Goal: Task Accomplishment & Management: Complete application form

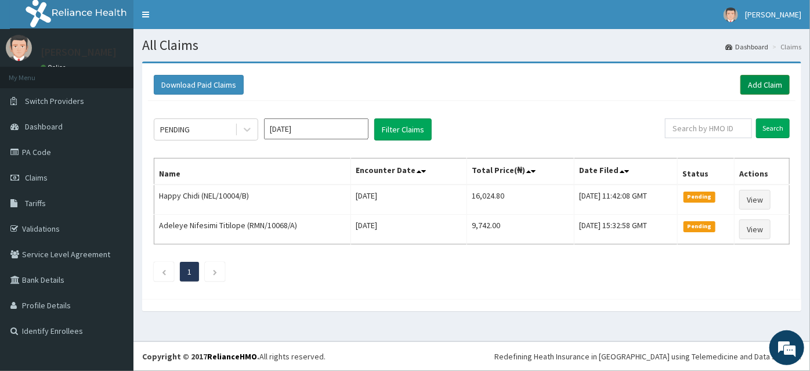
click at [760, 88] on link "Add Claim" at bounding box center [765, 85] width 49 height 20
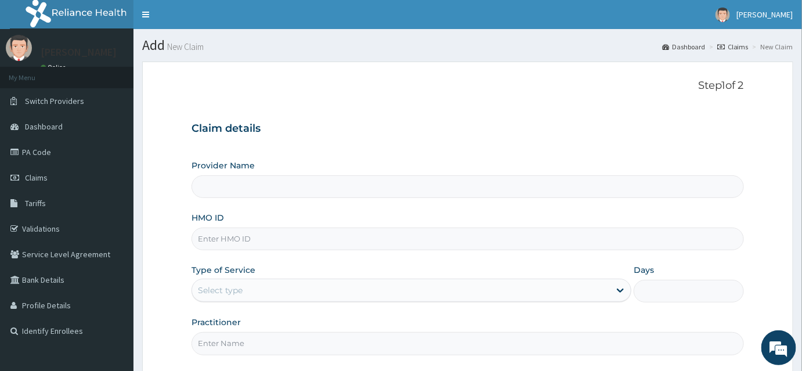
type input "INLAND SPECIALIST HOSPITAL- KETU"
click at [224, 247] on input "HMO ID" at bounding box center [468, 239] width 553 height 23
type input "NIO/10030/B"
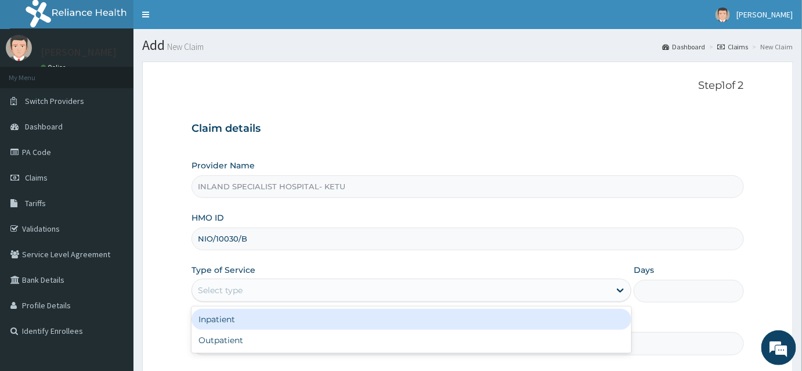
click at [246, 290] on div "Select type" at bounding box center [401, 290] width 418 height 19
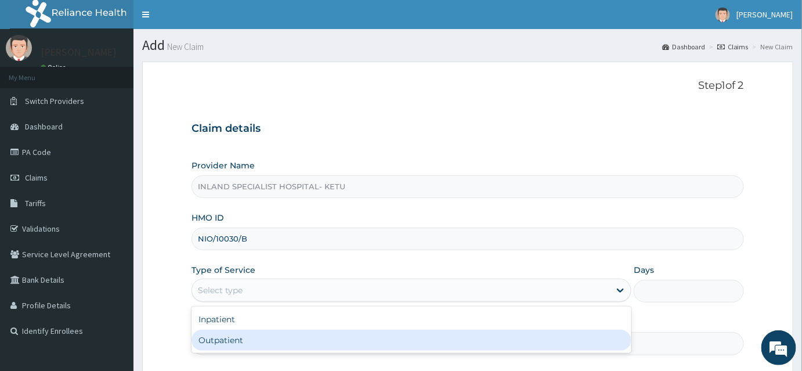
click at [240, 342] on div "Outpatient" at bounding box center [412, 340] width 440 height 21
type input "1"
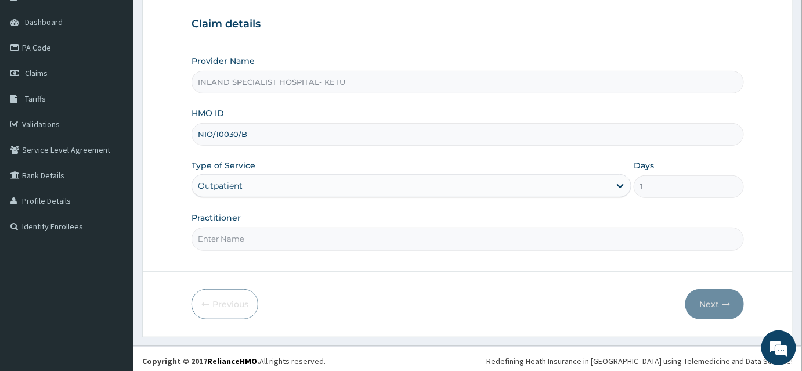
scroll to position [105, 0]
click at [236, 236] on input "Practitioner" at bounding box center [468, 238] width 553 height 23
type input "DR ASHAOLU"
click at [722, 303] on icon "button" at bounding box center [726, 304] width 8 height 8
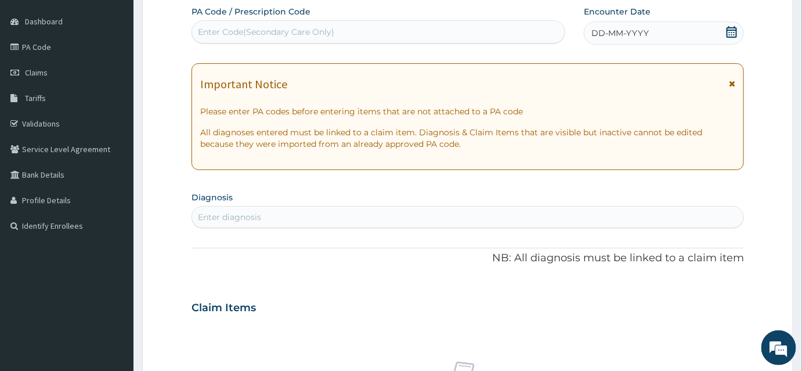
click at [730, 34] on icon at bounding box center [732, 32] width 10 height 12
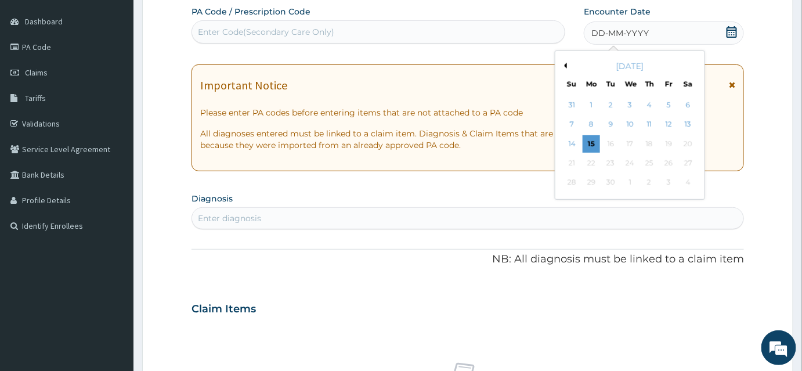
click at [300, 34] on div "Enter Code(Secondary Care Only)" at bounding box center [266, 32] width 136 height 12
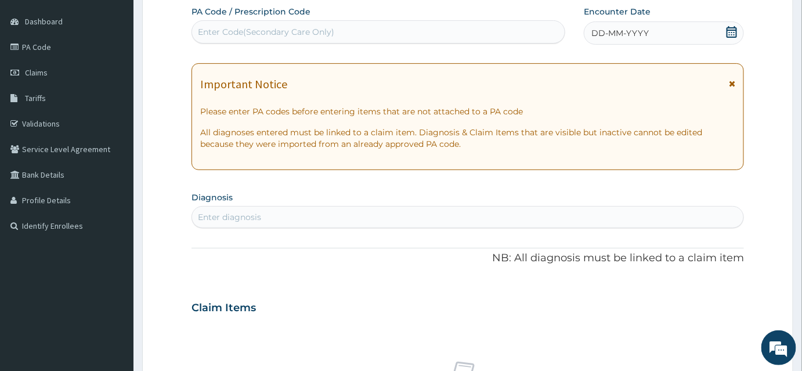
drag, startPoint x: 254, startPoint y: 31, endPoint x: 213, endPoint y: 30, distance: 40.6
click at [213, 30] on div "Enter Code(Secondary Care Only)" at bounding box center [266, 32] width 136 height 12
paste input "PA/9F6E88"
type input "PA/9F6E88"
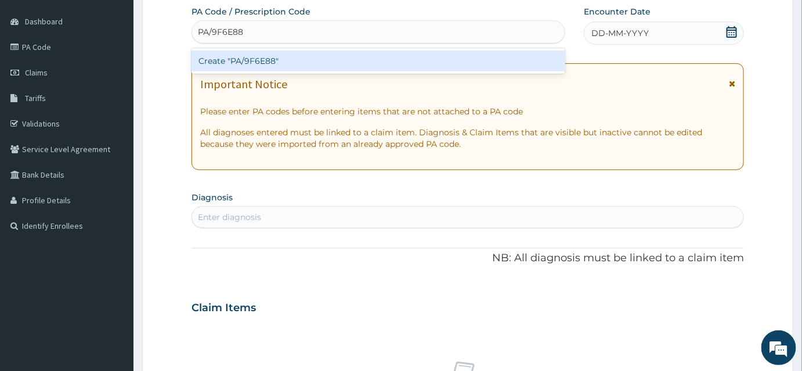
click at [253, 61] on div "Create "PA/9F6E88"" at bounding box center [379, 61] width 374 height 21
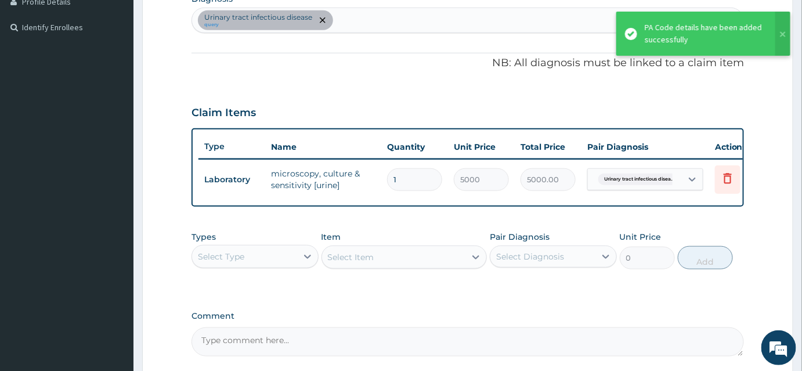
scroll to position [333, 0]
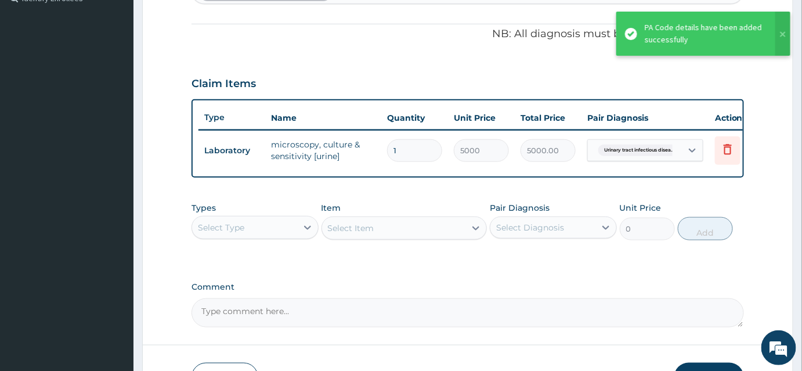
click at [215, 233] on div "Select Type" at bounding box center [221, 228] width 46 height 12
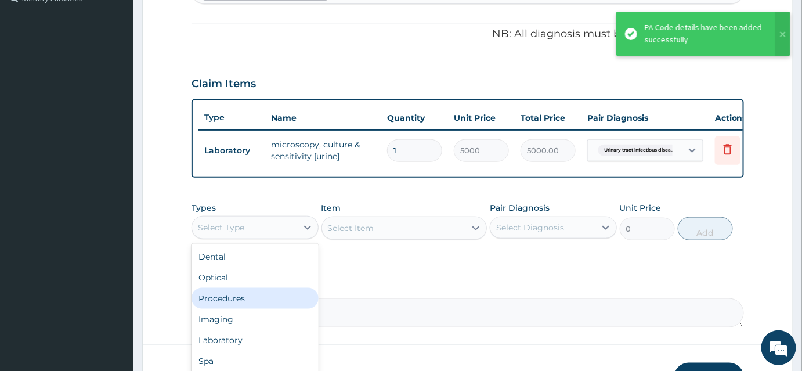
click at [230, 304] on div "Procedures" at bounding box center [255, 298] width 127 height 21
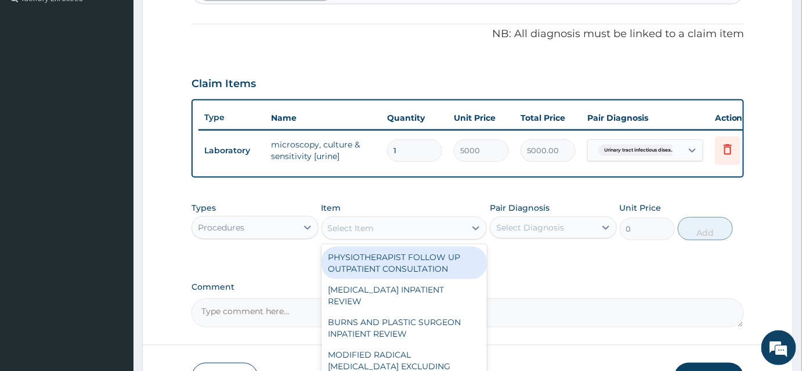
click at [372, 234] on div "Select Item" at bounding box center [351, 228] width 46 height 12
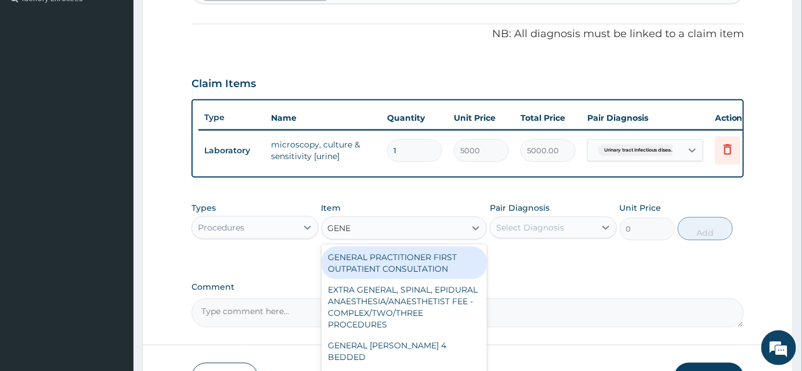
type input "GENER"
click at [377, 267] on div "GENERAL PRACTITIONER FIRST OUTPATIENT CONSULTATION" at bounding box center [405, 263] width 166 height 33
type input "3750"
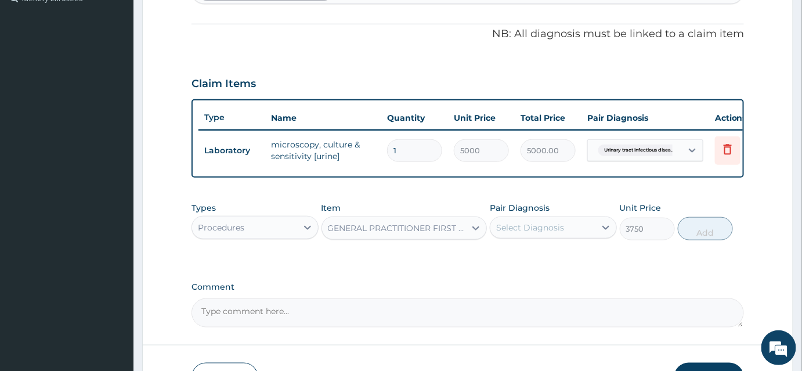
click at [518, 231] on div "Select Diagnosis" at bounding box center [530, 228] width 68 height 12
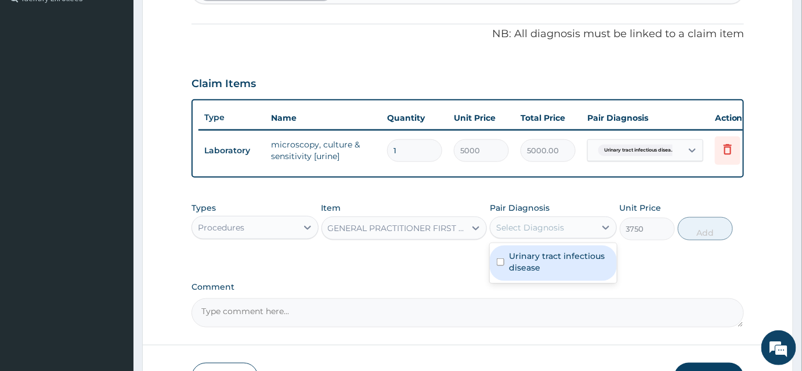
click at [517, 264] on label "Urinary tract infectious disease" at bounding box center [559, 261] width 101 height 23
checkbox input "true"
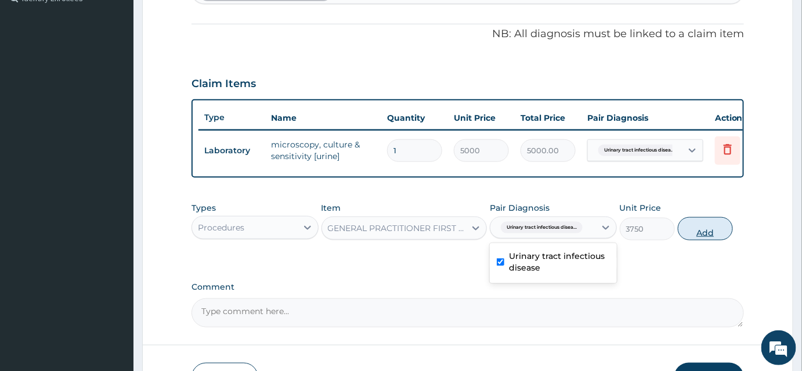
click at [717, 235] on button "Add" at bounding box center [705, 228] width 55 height 23
type input "0"
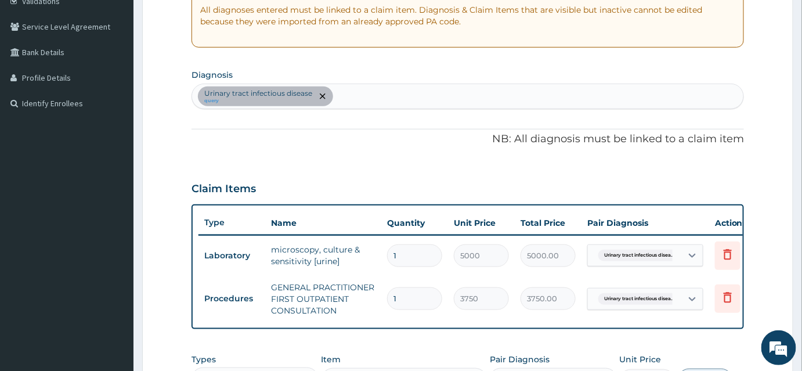
scroll to position [175, 0]
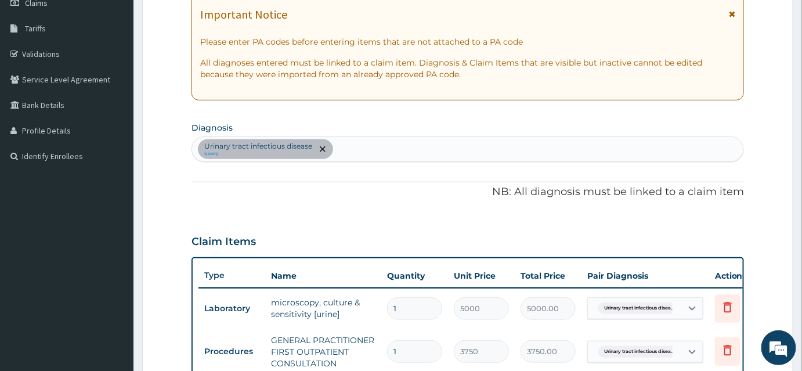
click at [347, 140] on div "Urinary tract infectious disease query" at bounding box center [467, 149] width 551 height 24
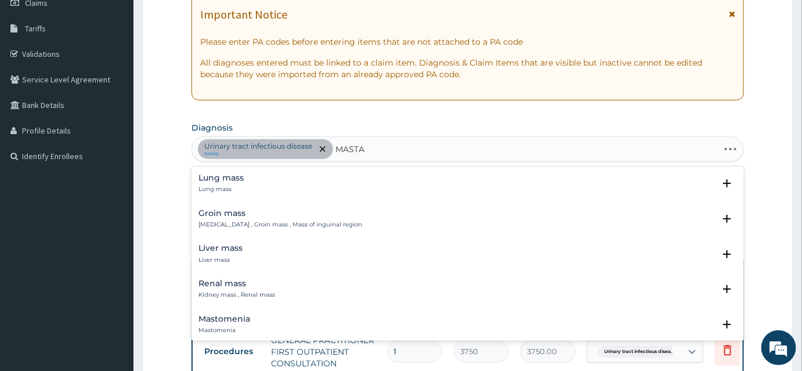
type input "MASTAL"
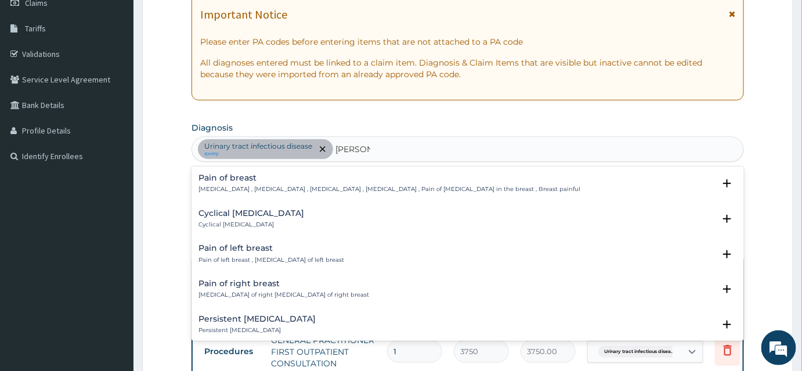
click at [254, 324] on div "Persistent mastalgia Persistent mastalgia" at bounding box center [257, 325] width 117 height 20
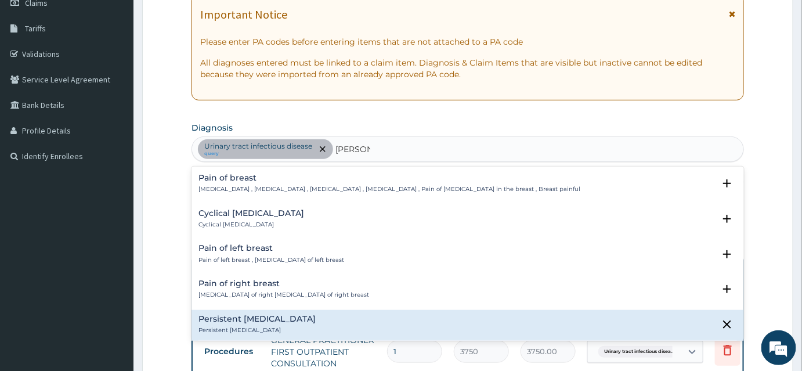
click at [251, 174] on h4 "Pain of breast" at bounding box center [390, 178] width 382 height 9
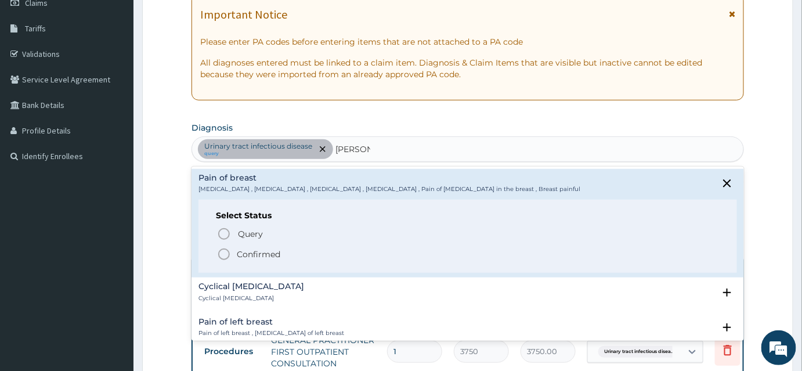
click at [226, 248] on icon "status option filled" at bounding box center [224, 254] width 14 height 14
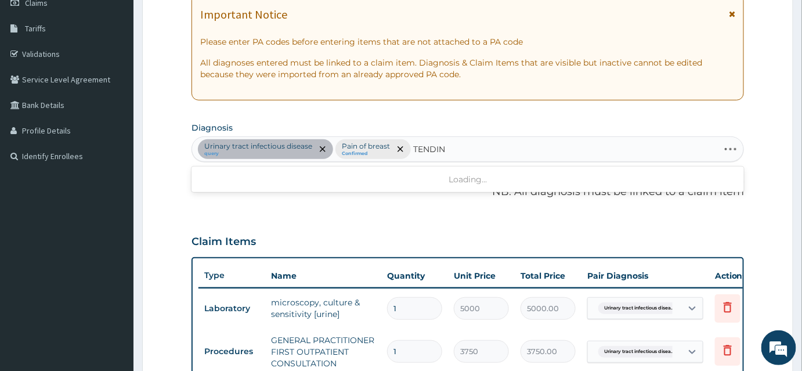
type input "TENDINI"
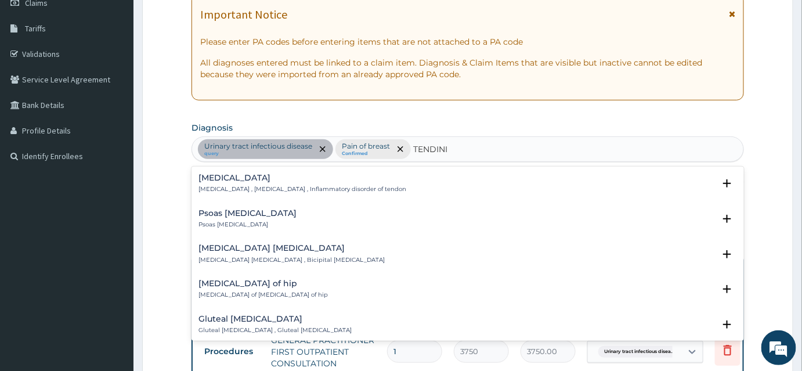
click at [234, 183] on div "Tendinitis Tendinitis , Tendonitis , Inflammatory disorder of tendon" at bounding box center [303, 184] width 208 height 20
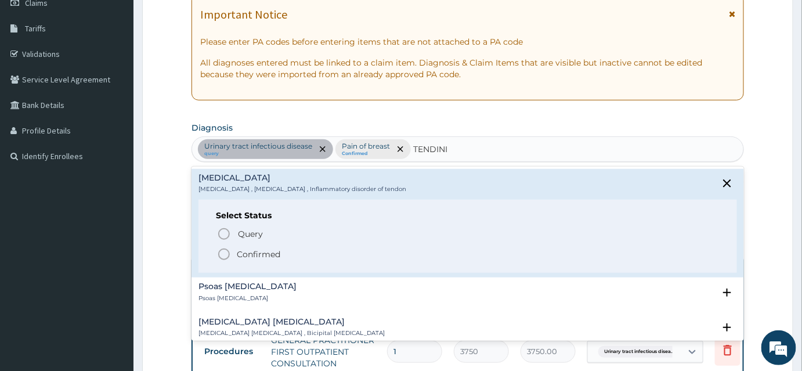
click at [219, 251] on icon "status option filled" at bounding box center [224, 254] width 14 height 14
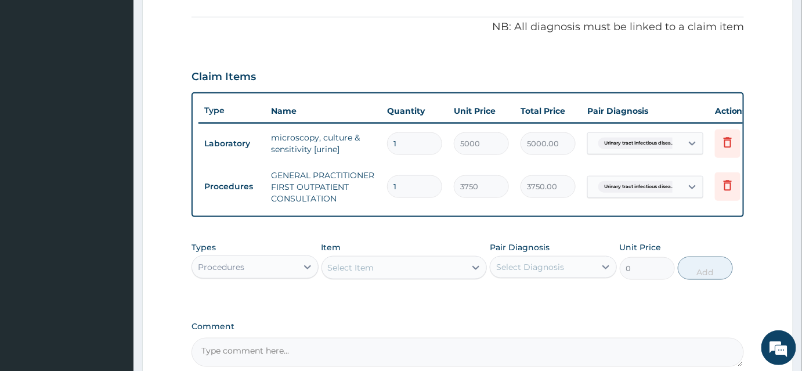
scroll to position [385, 0]
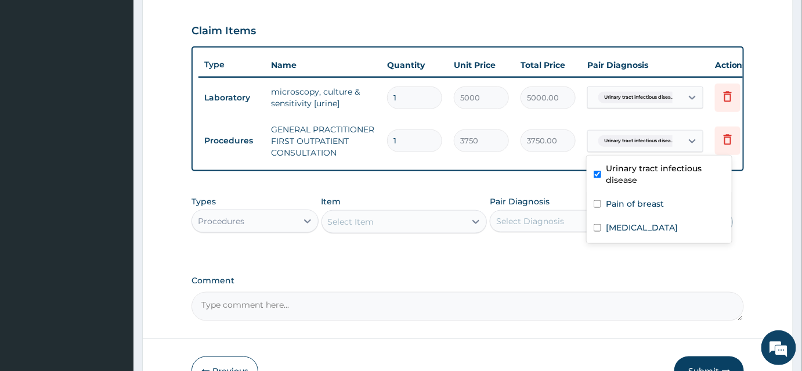
click at [636, 136] on span "Urinary tract infectious disea..." at bounding box center [639, 141] width 82 height 12
click at [600, 202] on input "checkbox" at bounding box center [598, 204] width 8 height 8
checkbox input "true"
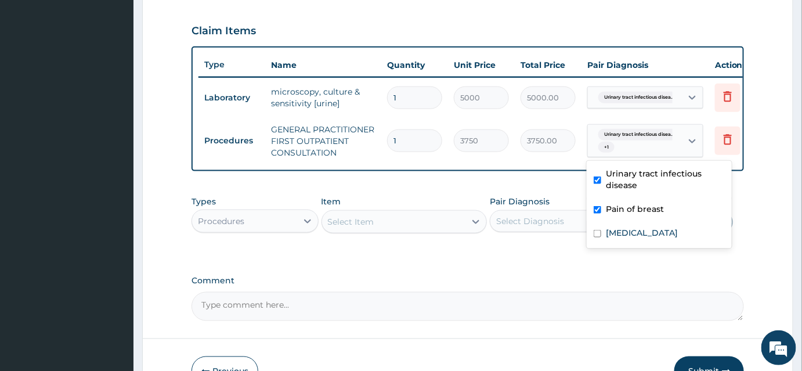
click at [596, 222] on div "Tendinitis" at bounding box center [659, 234] width 145 height 24
checkbox input "true"
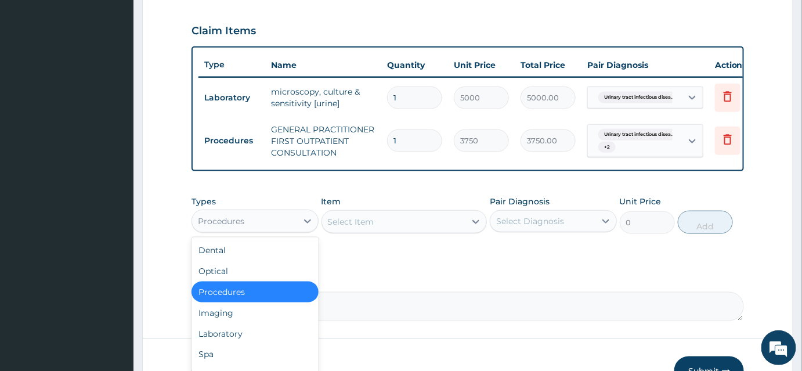
click at [237, 218] on div "Procedures" at bounding box center [244, 221] width 105 height 19
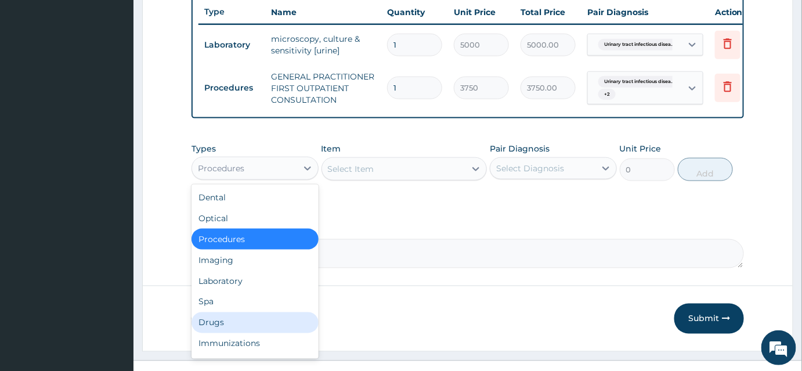
drag, startPoint x: 212, startPoint y: 329, endPoint x: 237, endPoint y: 309, distance: 31.8
click at [213, 329] on div "Drugs" at bounding box center [255, 322] width 127 height 21
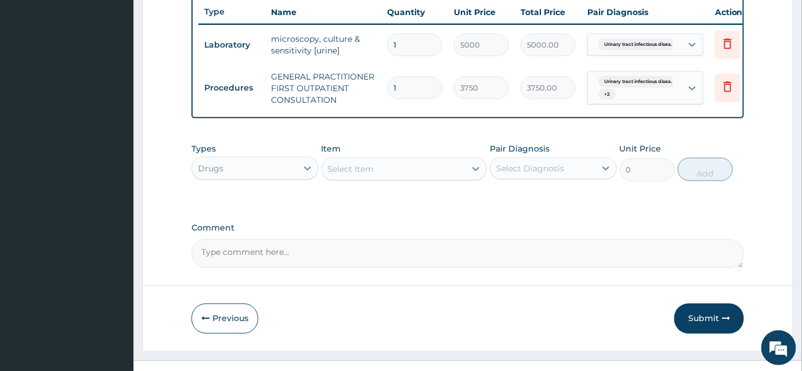
click at [347, 172] on div "Select Item" at bounding box center [351, 169] width 46 height 12
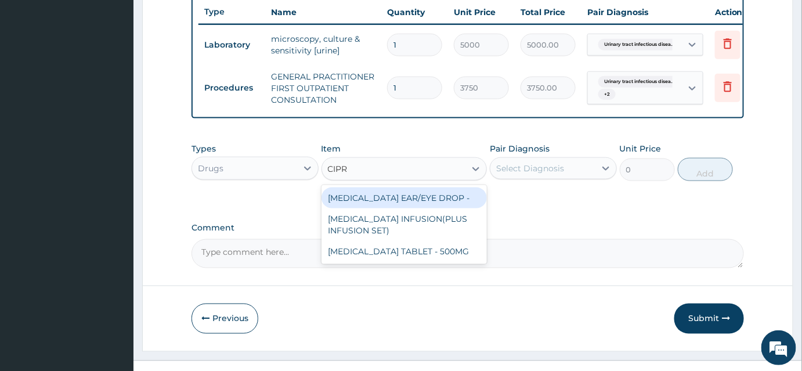
type input "CIPRO"
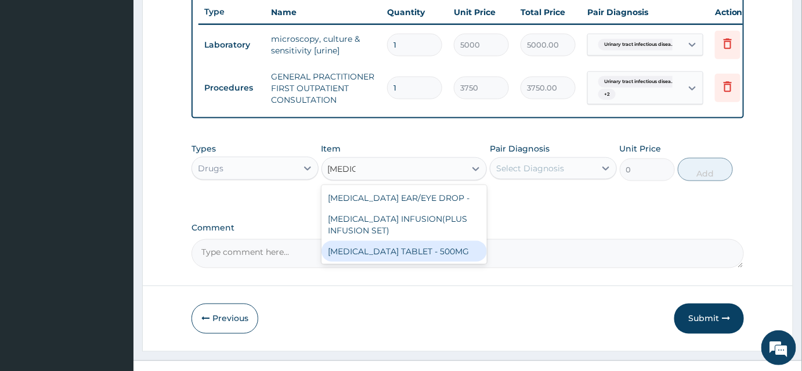
click at [428, 262] on div "CIPROFLOXACIN TABLET - 500MG" at bounding box center [405, 251] width 166 height 21
type input "196"
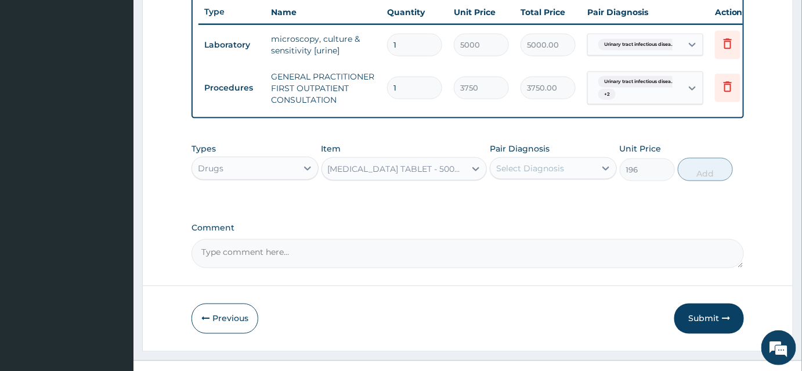
click at [528, 174] on div "Select Diagnosis" at bounding box center [530, 169] width 68 height 12
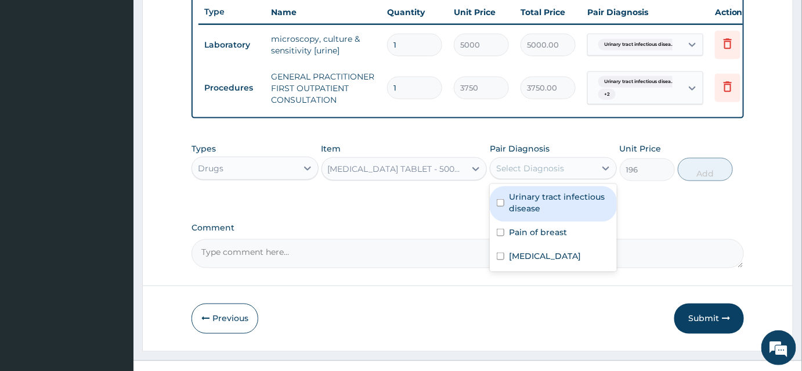
click at [503, 207] on input "checkbox" at bounding box center [501, 203] width 8 height 8
checkbox input "true"
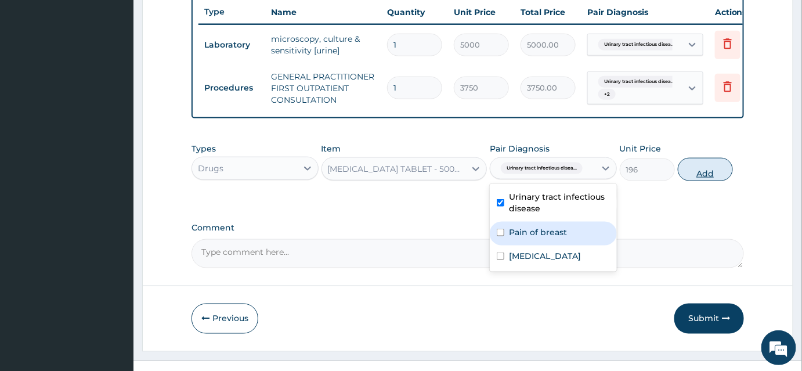
click at [711, 180] on button "Add" at bounding box center [705, 169] width 55 height 23
type input "0"
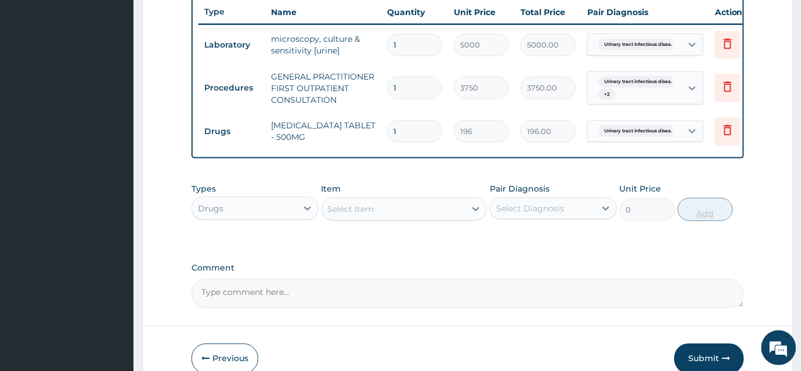
type input "10"
type input "1960.00"
type input "10"
click at [345, 211] on div "Select Item" at bounding box center [351, 209] width 46 height 12
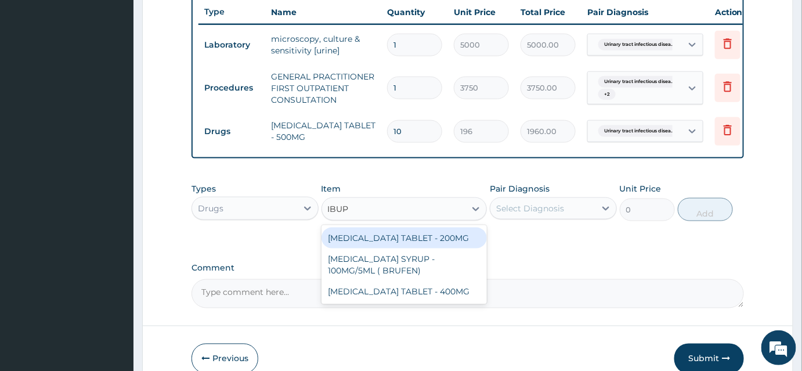
type input "IBUPR"
click at [396, 241] on div "IBUPROFEN TABLET - 200MG" at bounding box center [405, 238] width 166 height 21
type input "672"
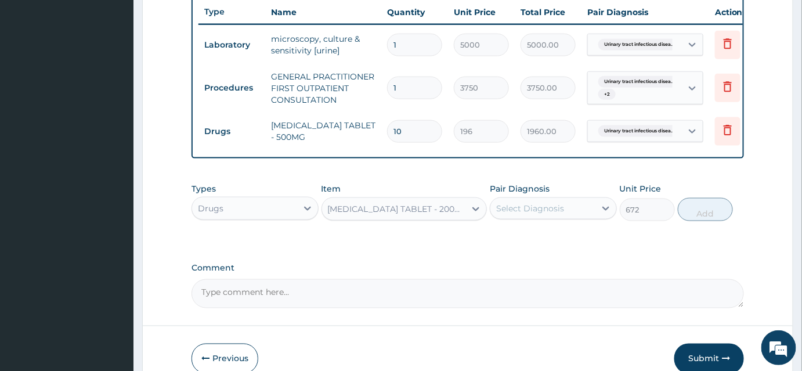
click at [516, 214] on div "Select Diagnosis" at bounding box center [530, 209] width 68 height 12
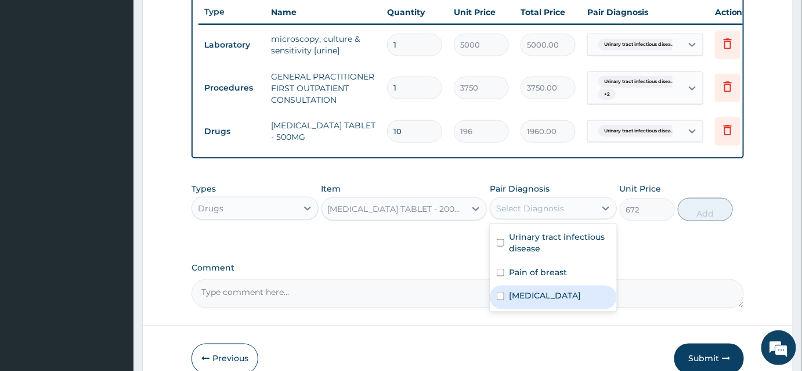
drag, startPoint x: 509, startPoint y: 302, endPoint x: 511, endPoint y: 296, distance: 6.8
click at [509, 301] on div "Tendinitis" at bounding box center [553, 298] width 127 height 24
checkbox input "true"
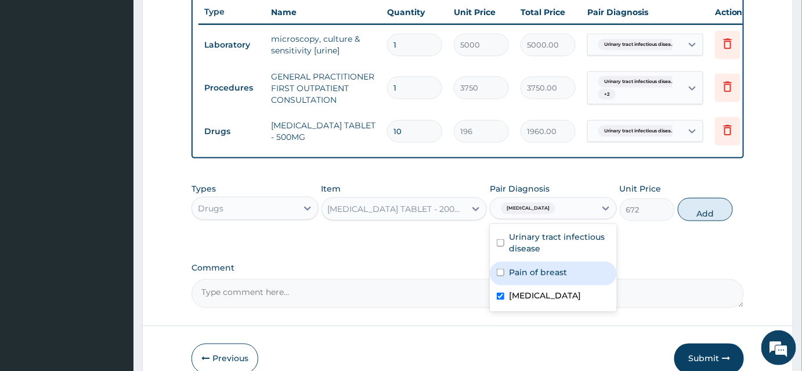
click at [511, 278] on label "Pain of breast" at bounding box center [538, 272] width 58 height 12
checkbox input "true"
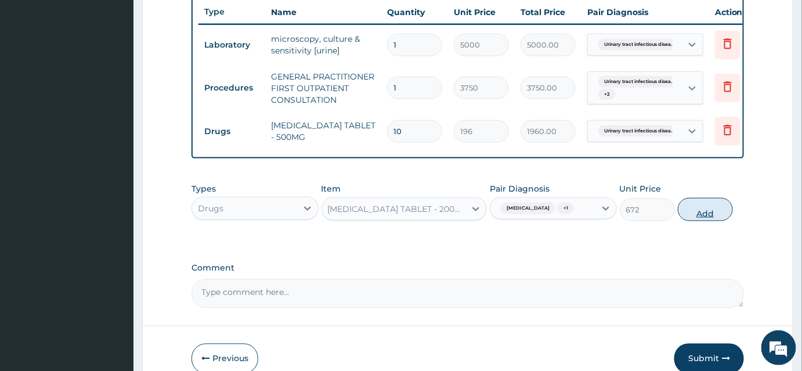
click at [695, 221] on button "Add" at bounding box center [705, 209] width 55 height 23
type input "0"
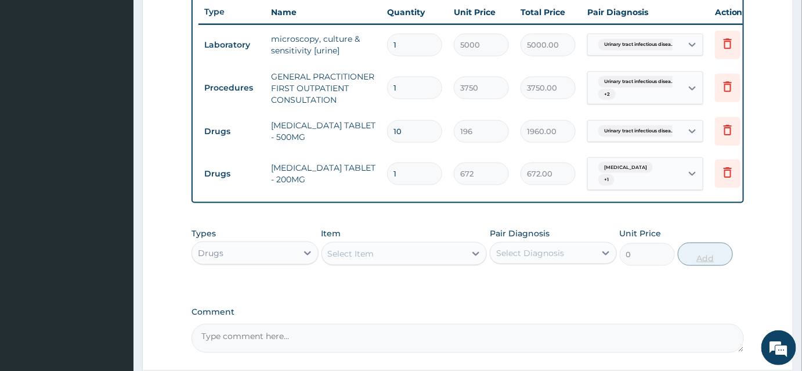
type input "15"
type input "10080.00"
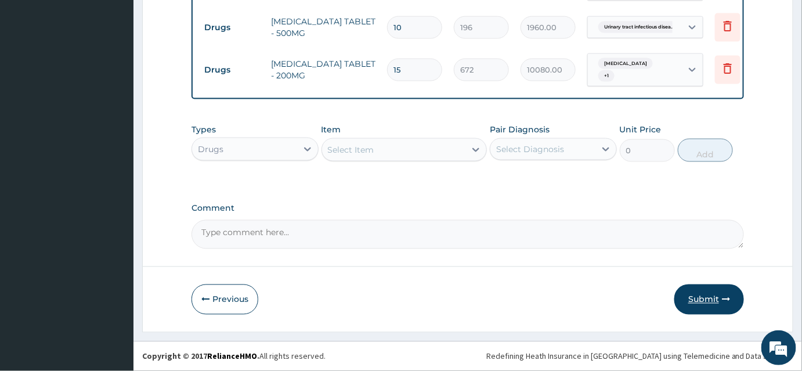
type input "15"
click at [702, 306] on button "Submit" at bounding box center [710, 299] width 70 height 30
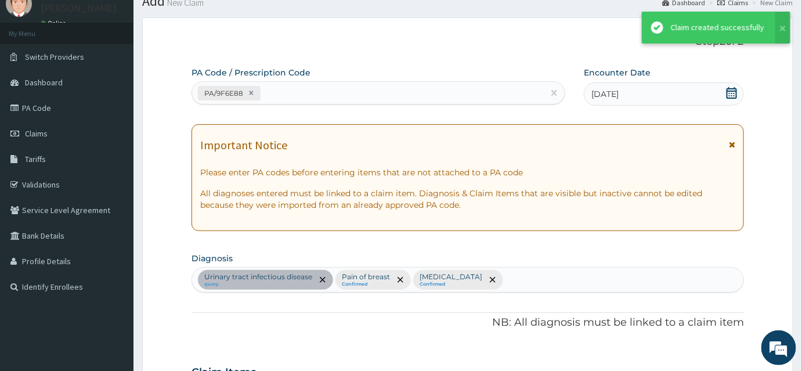
scroll to position [543, 0]
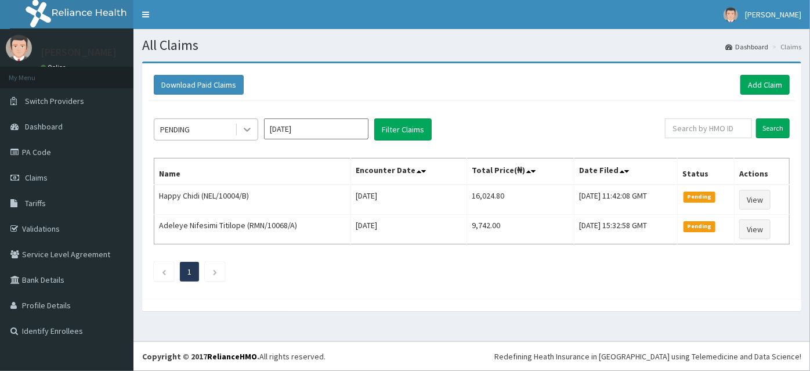
click at [241, 129] on div at bounding box center [247, 129] width 21 height 21
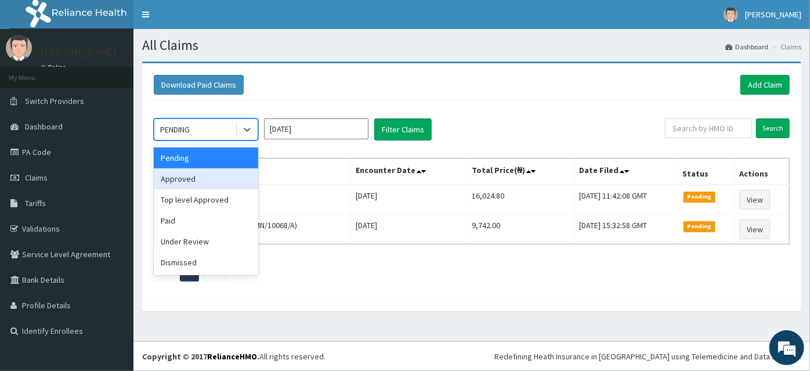
click at [187, 181] on div "Approved" at bounding box center [206, 178] width 104 height 21
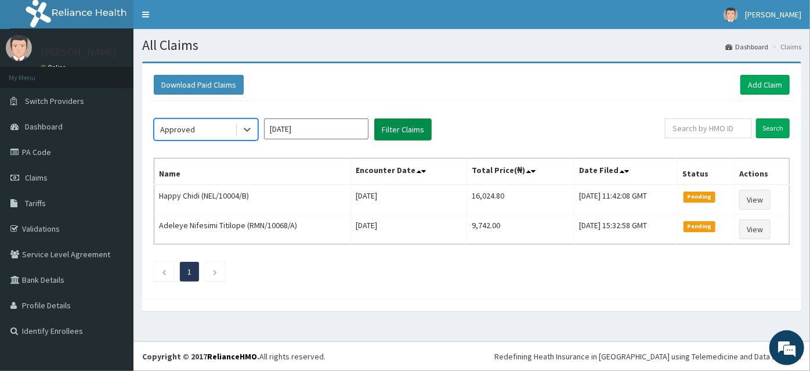
click at [402, 127] on button "Filter Claims" at bounding box center [402, 129] width 57 height 22
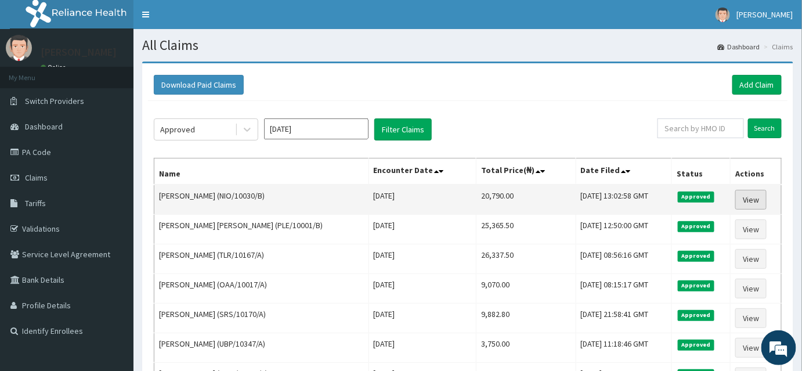
click at [745, 201] on link "View" at bounding box center [750, 200] width 31 height 20
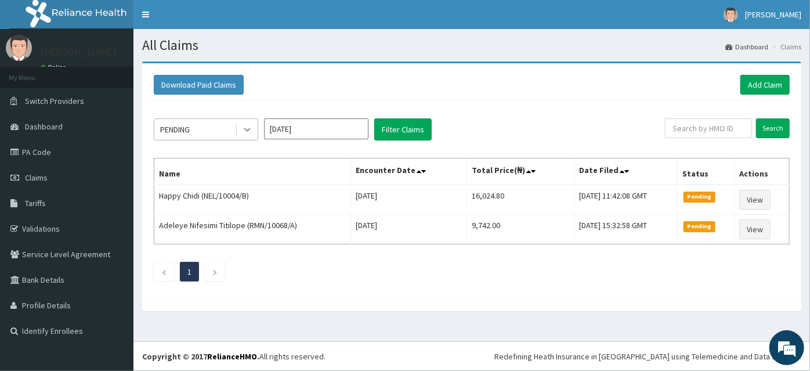
click at [250, 125] on icon at bounding box center [247, 130] width 12 height 12
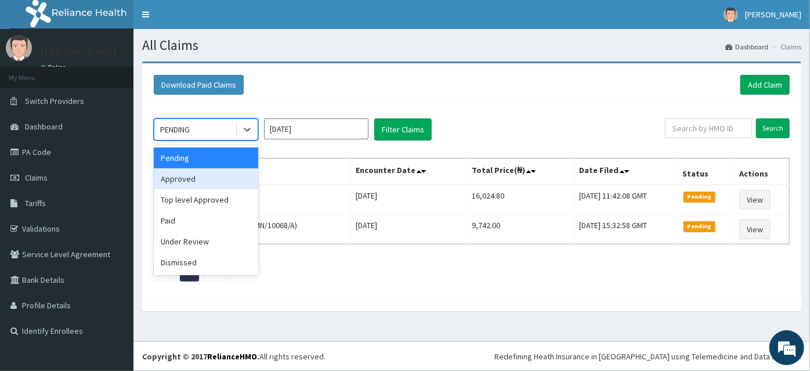
click at [186, 179] on div "Approved" at bounding box center [206, 178] width 104 height 21
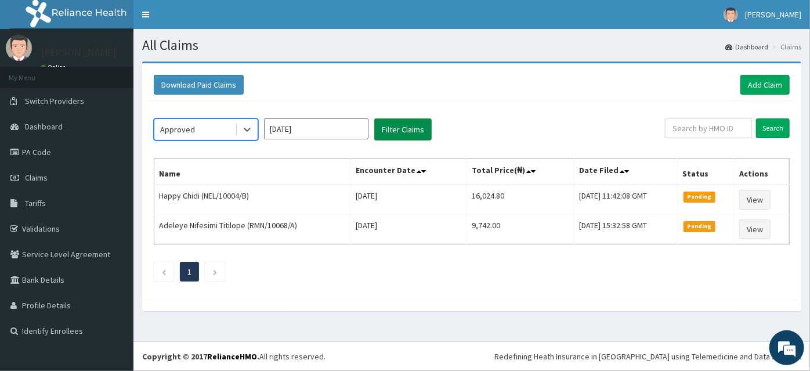
click at [401, 128] on button "Filter Claims" at bounding box center [402, 129] width 57 height 22
